Goal: Task Accomplishment & Management: Manage account settings

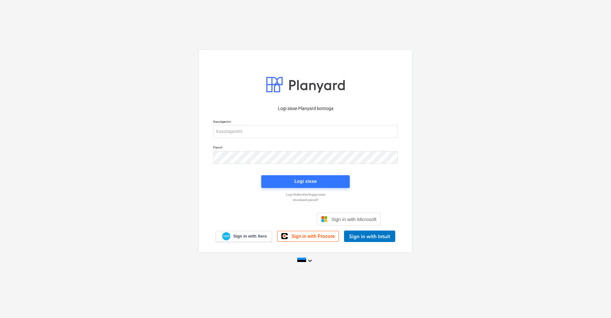
click at [263, 219] on div "Logi sisse Google’i kontoga. Avaneb uuel vahelehel" at bounding box center [272, 219] width 82 height 14
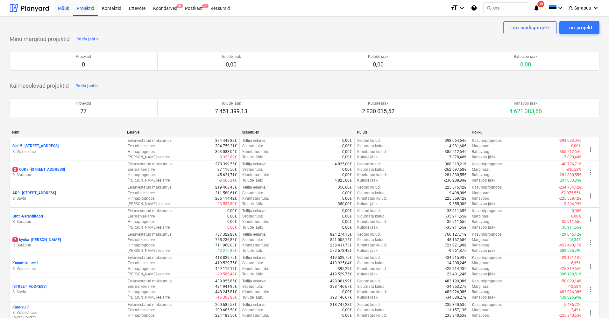
click at [66, 9] on div "Müük" at bounding box center [63, 8] width 19 height 16
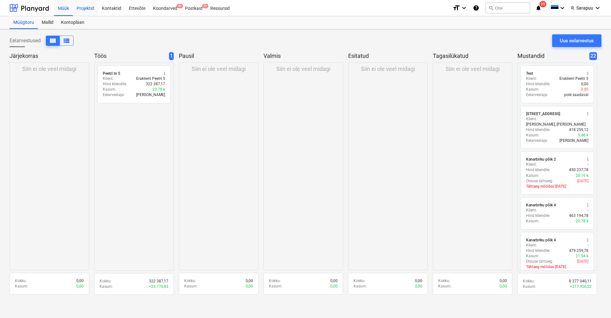
click at [88, 12] on div "Projektid" at bounding box center [85, 8] width 25 height 16
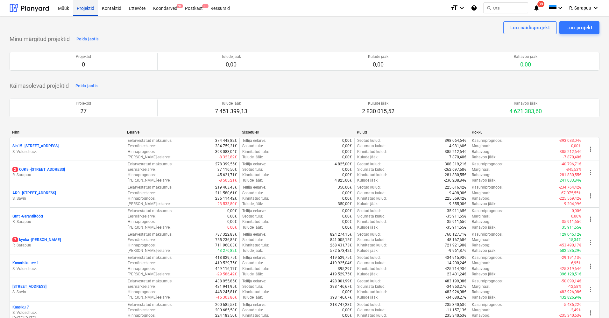
click at [73, 11] on div "Projektid" at bounding box center [85, 8] width 25 height 16
click at [65, 10] on div "Müük" at bounding box center [63, 8] width 19 height 16
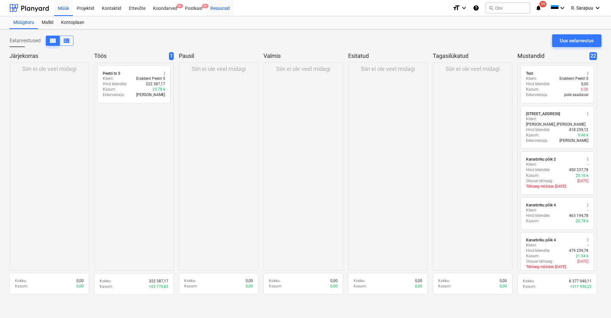
click at [225, 9] on div "Ressursid" at bounding box center [220, 8] width 27 height 16
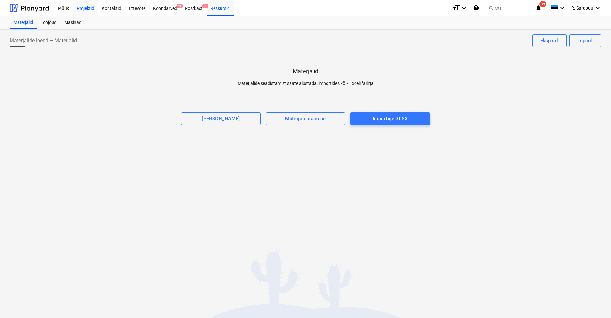
click at [82, 7] on div "Projektid" at bounding box center [85, 8] width 25 height 16
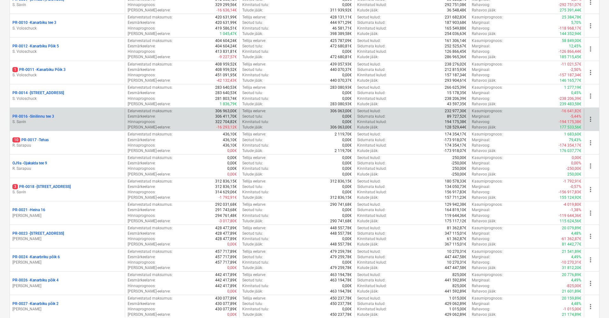
scroll to position [428, 0]
click at [46, 110] on div "PR-0016 - Sinilinnu tee 3 S. Savin" at bounding box center [67, 120] width 115 height 22
click at [43, 114] on p "PR-0016 - Sinilinnu tee 3" at bounding box center [33, 116] width 42 height 5
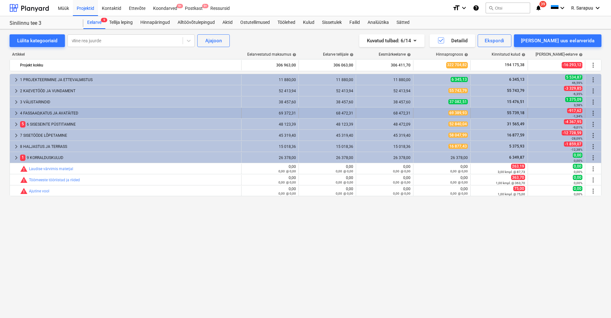
click at [17, 110] on span "keyboard_arrow_right" at bounding box center [16, 114] width 8 height 8
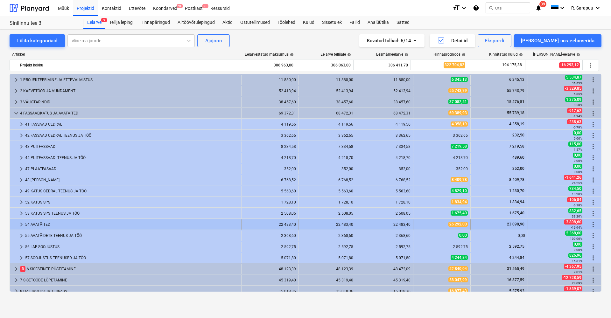
click at [20, 224] on span "keyboard_arrow_right" at bounding box center [22, 225] width 8 height 8
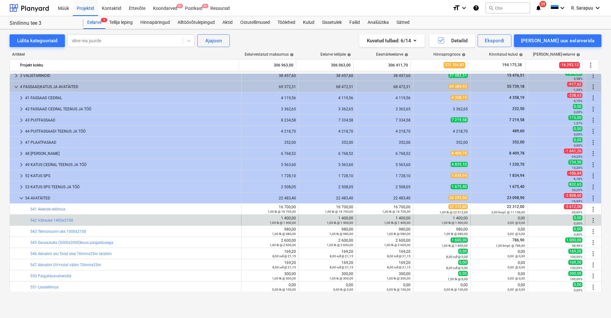
scroll to position [27, 0]
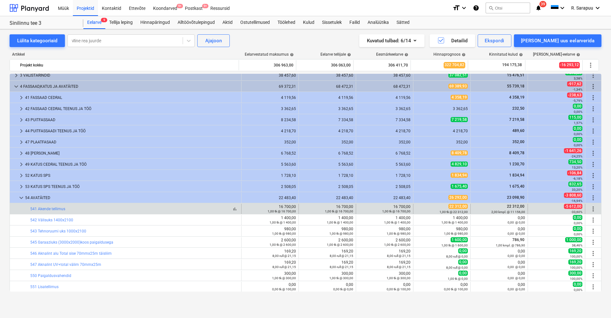
click at [65, 210] on div "bar_chart 541 Akende tellimus" at bounding box center [134, 209] width 209 height 4
click at [62, 210] on link "541 Akende tellimus" at bounding box center [47, 209] width 35 height 4
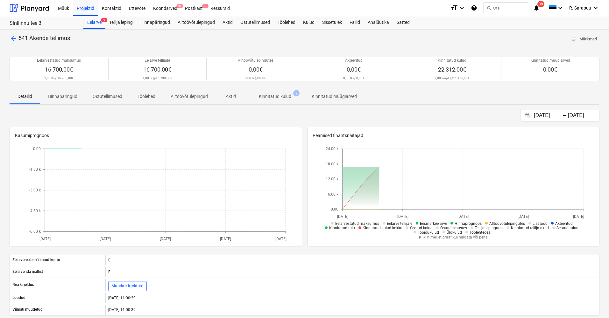
click at [287, 97] on p "Kinnitatud kulud" at bounding box center [275, 96] width 32 height 7
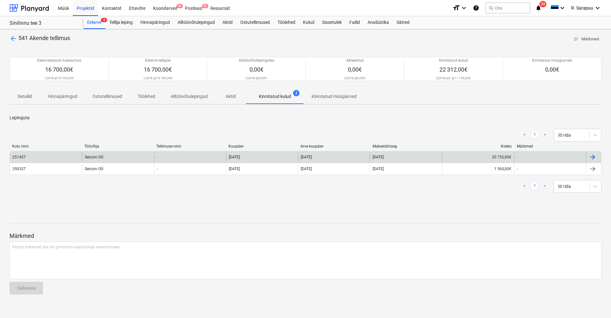
click at [92, 156] on div "Seicom OÜ" at bounding box center [118, 157] width 72 height 10
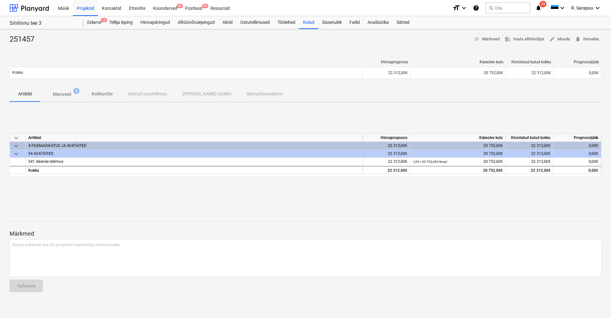
drag, startPoint x: 65, startPoint y: 91, endPoint x: 62, endPoint y: 95, distance: 4.9
click at [65, 91] on p "Manused" at bounding box center [62, 94] width 18 height 7
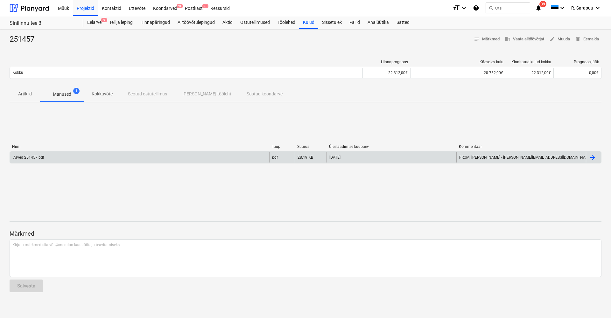
click at [25, 163] on div "Arved 251457.pdf pdf 28.19 KB 25.06.2025 FROM: Ruth Sarapuu <ruth@thornproperti…" at bounding box center [306, 158] width 592 height 12
click at [36, 157] on div "Arved 251457.pdf" at bounding box center [28, 157] width 32 height 4
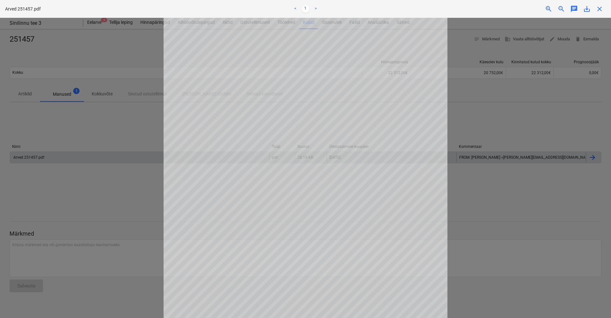
click at [599, 8] on span "close" at bounding box center [600, 9] width 8 height 8
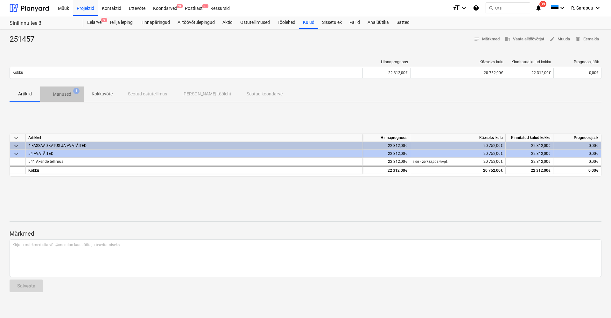
click at [68, 94] on p "Manused" at bounding box center [62, 94] width 18 height 7
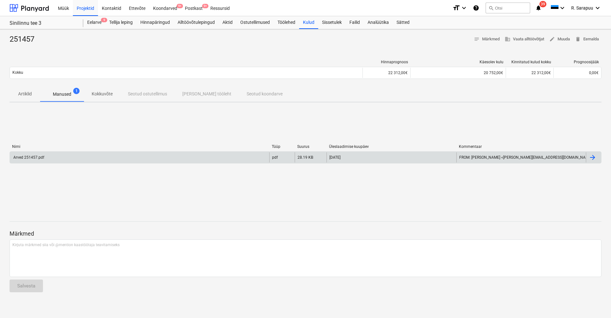
click at [32, 157] on div "Arved 251457.pdf" at bounding box center [28, 157] width 32 height 4
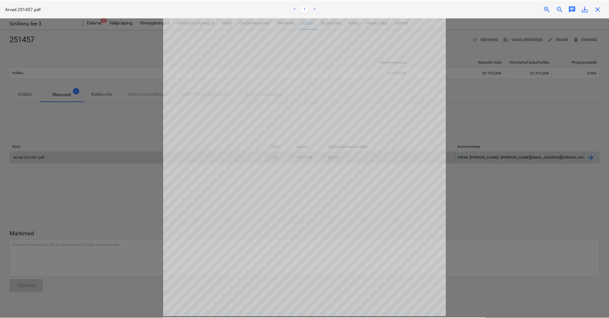
scroll to position [103, 0]
drag, startPoint x: 600, startPoint y: 10, endPoint x: 448, endPoint y: 31, distance: 152.8
click at [599, 10] on span "close" at bounding box center [600, 9] width 8 height 8
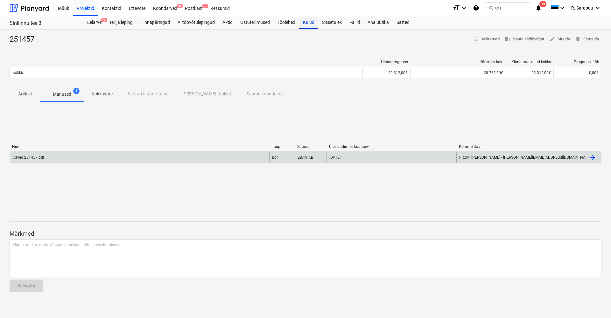
click at [310, 22] on div "Kulud" at bounding box center [308, 22] width 19 height 13
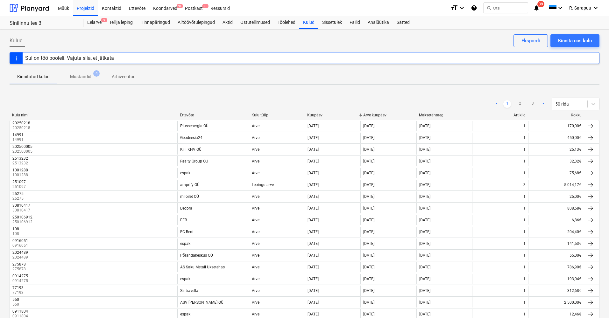
click at [88, 75] on p "Mustandid" at bounding box center [80, 77] width 21 height 7
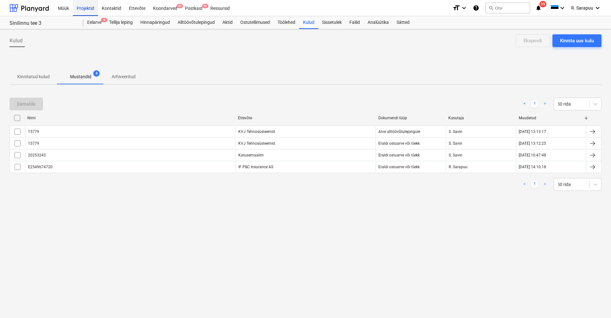
click at [91, 10] on div "Projektid" at bounding box center [85, 8] width 25 height 16
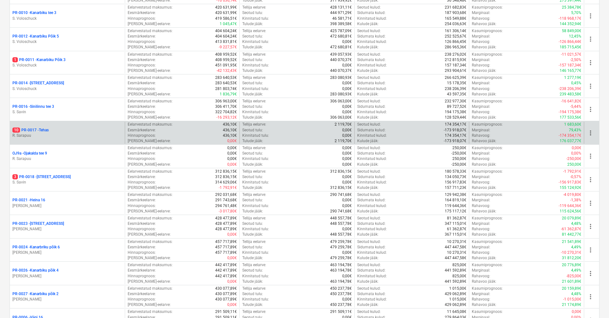
scroll to position [438, 0]
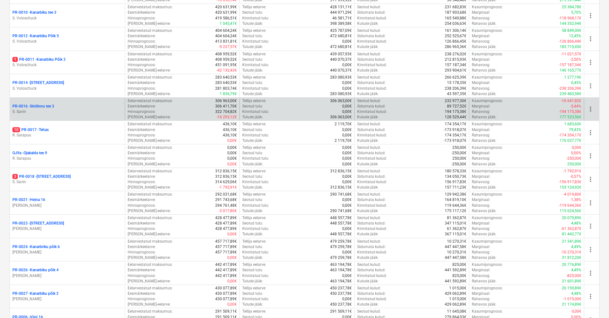
click at [46, 104] on p "PR-0016 - Sinilinnu tee 3" at bounding box center [33, 106] width 42 height 5
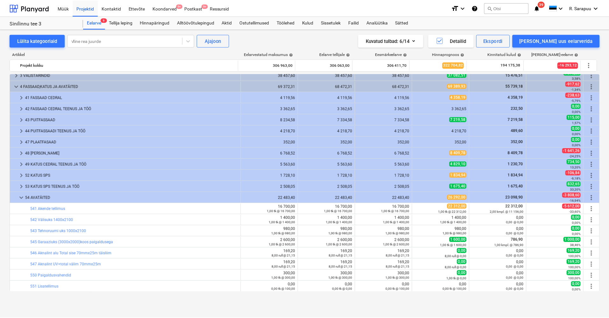
scroll to position [38, 0]
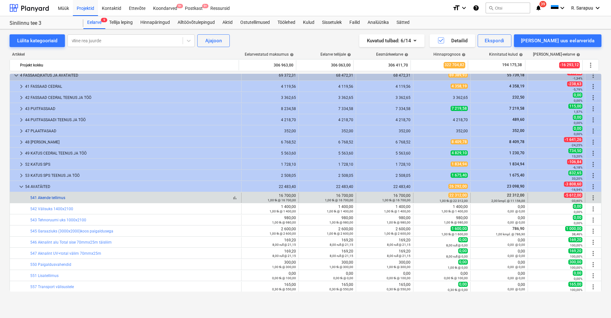
click at [50, 196] on link "541 Akende tellimus" at bounding box center [47, 198] width 35 height 4
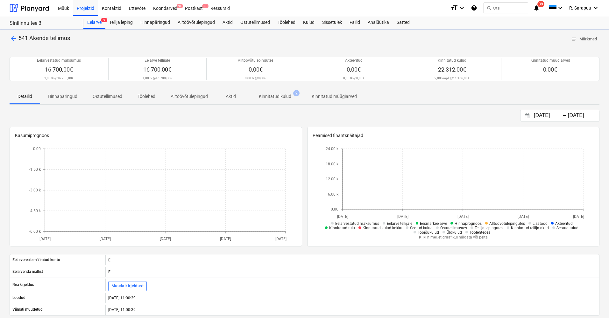
scroll to position [0, 0]
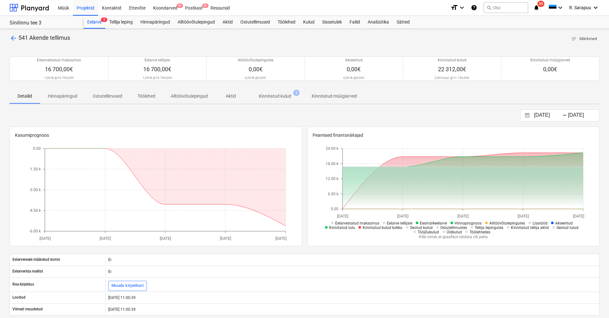
click at [268, 96] on p "Kinnitatud kulud" at bounding box center [275, 96] width 32 height 7
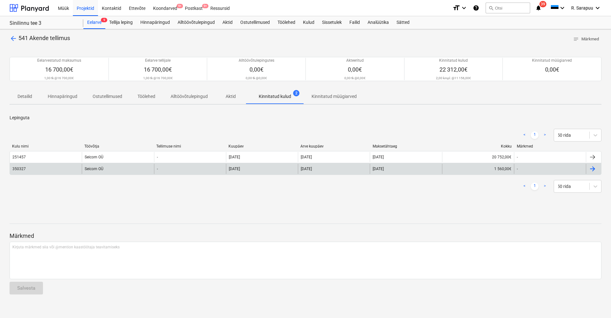
click at [90, 167] on div "Seicom OÜ" at bounding box center [118, 169] width 72 height 10
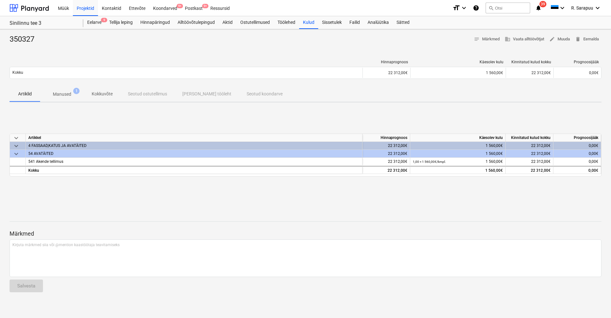
click at [68, 93] on p "Manused" at bounding box center [62, 94] width 18 height 7
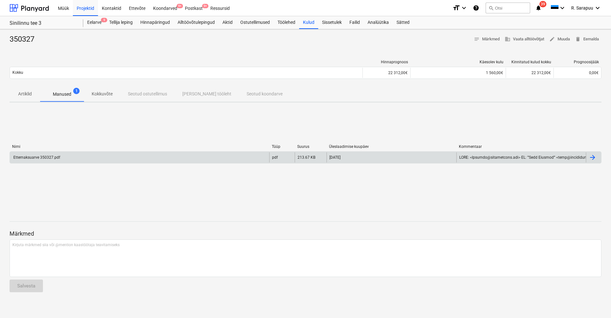
click at [53, 154] on div "Ettemaksuarve 350327.pdf" at bounding box center [140, 158] width 260 height 10
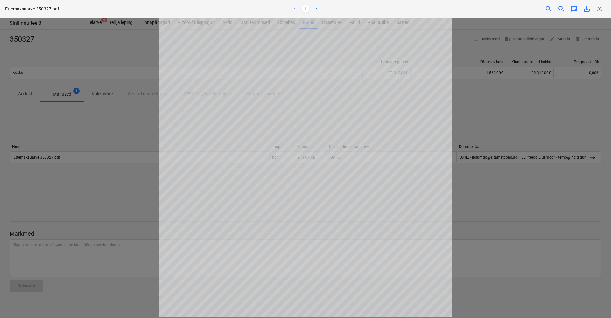
scroll to position [79, 0]
drag, startPoint x: 597, startPoint y: 6, endPoint x: 574, endPoint y: 22, distance: 28.6
click at [597, 6] on span "close" at bounding box center [600, 9] width 8 height 8
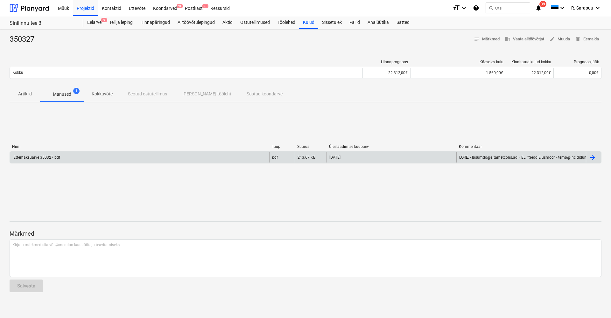
scroll to position [0, 0]
